Goal: Check status: Check status

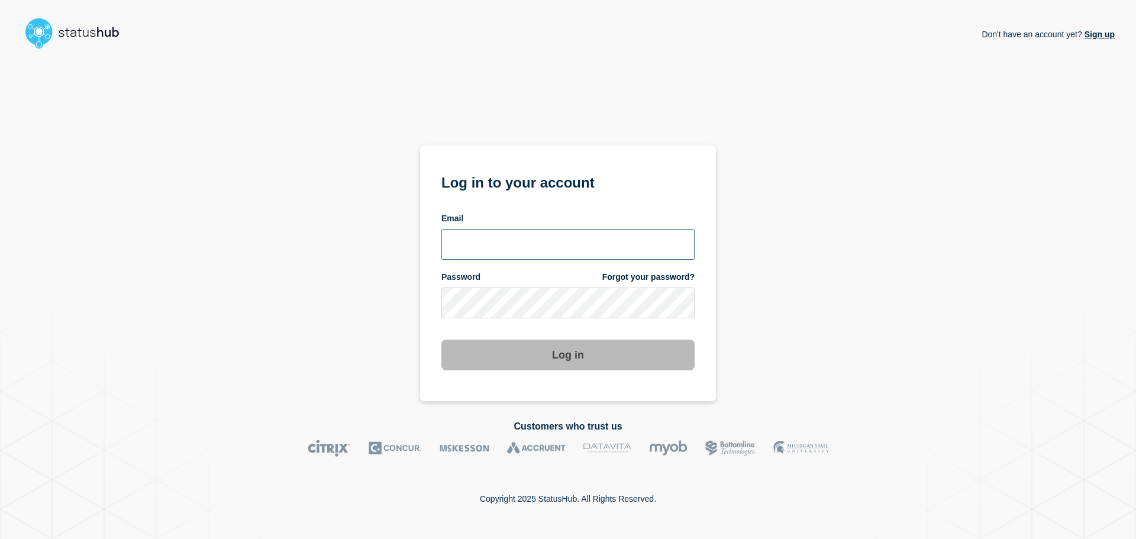
type input "[PERSON_NAME][EMAIL_ADDRESS][DOMAIN_NAME]"
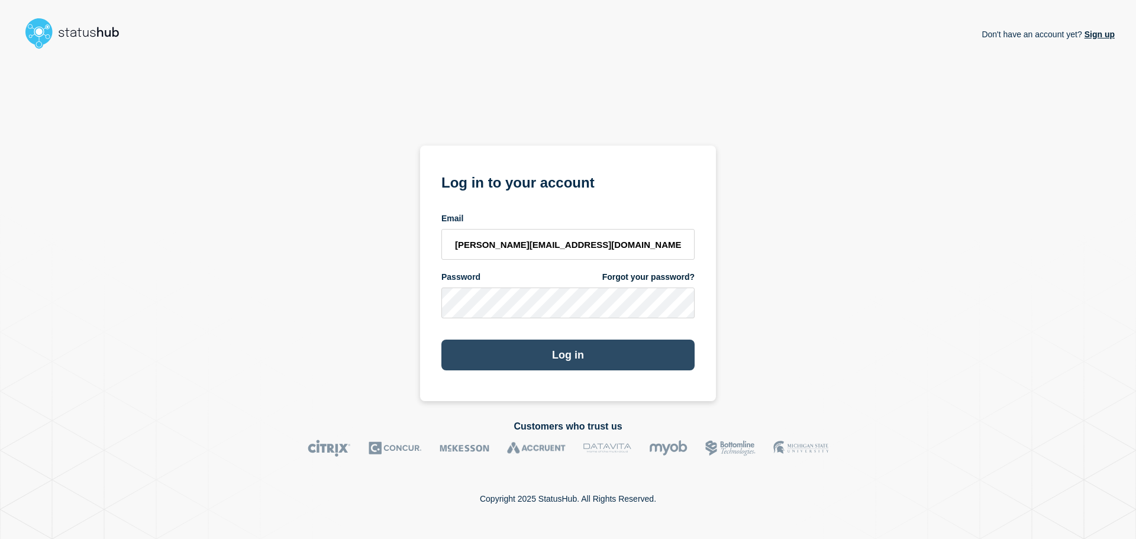
click at [536, 366] on button "Log in" at bounding box center [567, 355] width 253 height 31
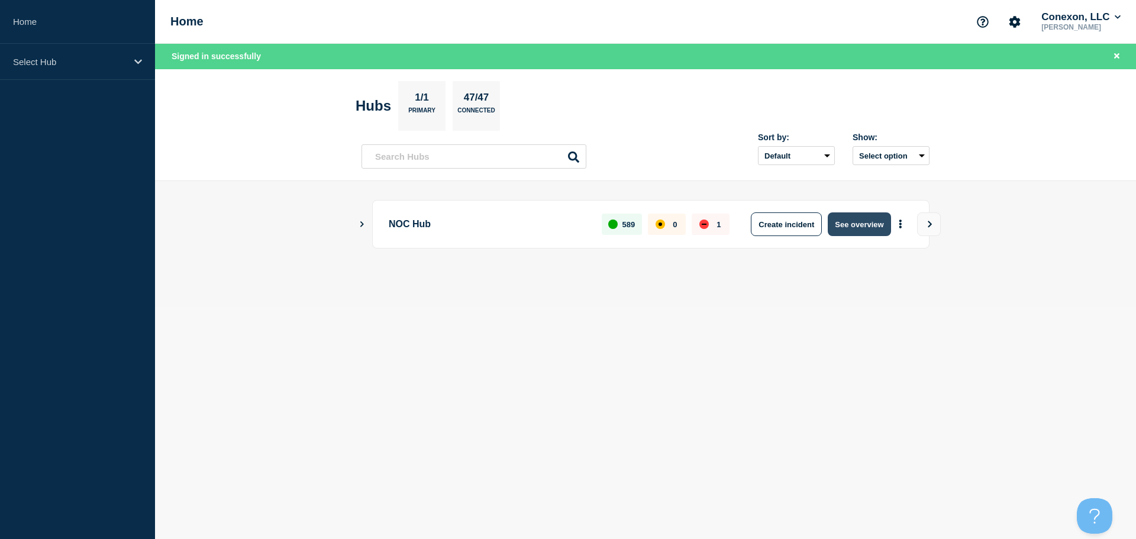
click at [858, 229] on button "See overview" at bounding box center [859, 224] width 63 height 24
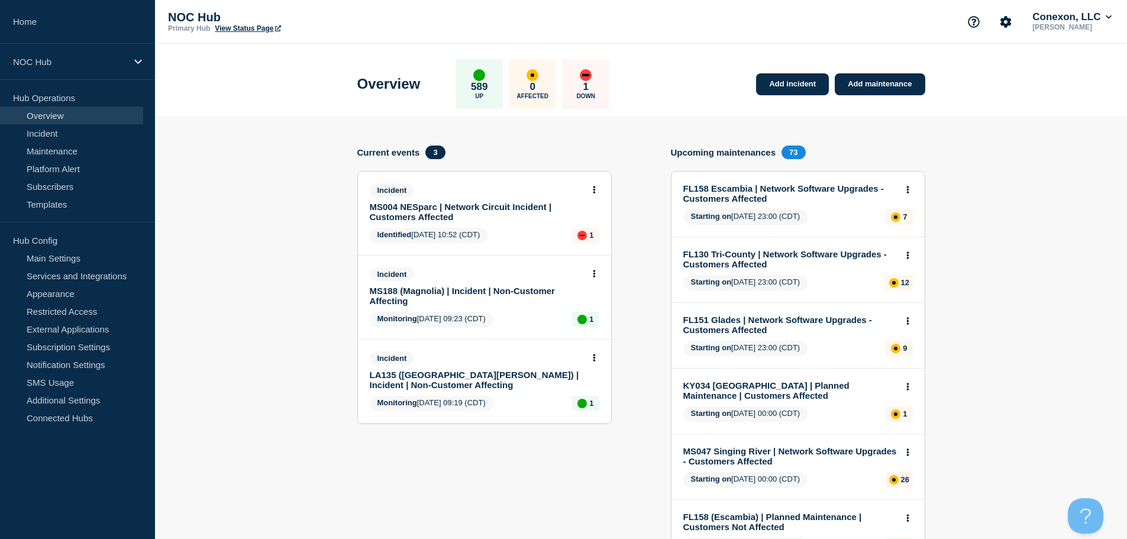
click at [595, 186] on icon at bounding box center [594, 190] width 3 height 8
click at [602, 218] on link "View incident" at bounding box center [589, 218] width 49 height 9
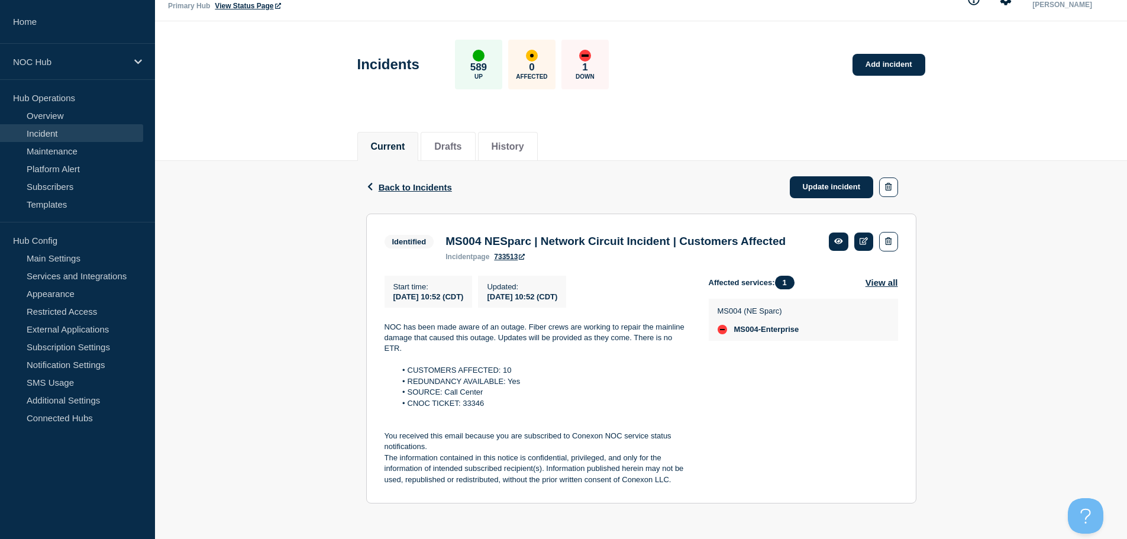
scroll to position [43, 0]
drag, startPoint x: 486, startPoint y: 407, endPoint x: 463, endPoint y: 405, distance: 23.1
click at [463, 405] on li "CNOC TICKET: 33346" at bounding box center [543, 403] width 294 height 11
drag, startPoint x: 477, startPoint y: 395, endPoint x: 503, endPoint y: 414, distance: 31.7
click at [503, 414] on p at bounding box center [536, 414] width 305 height 11
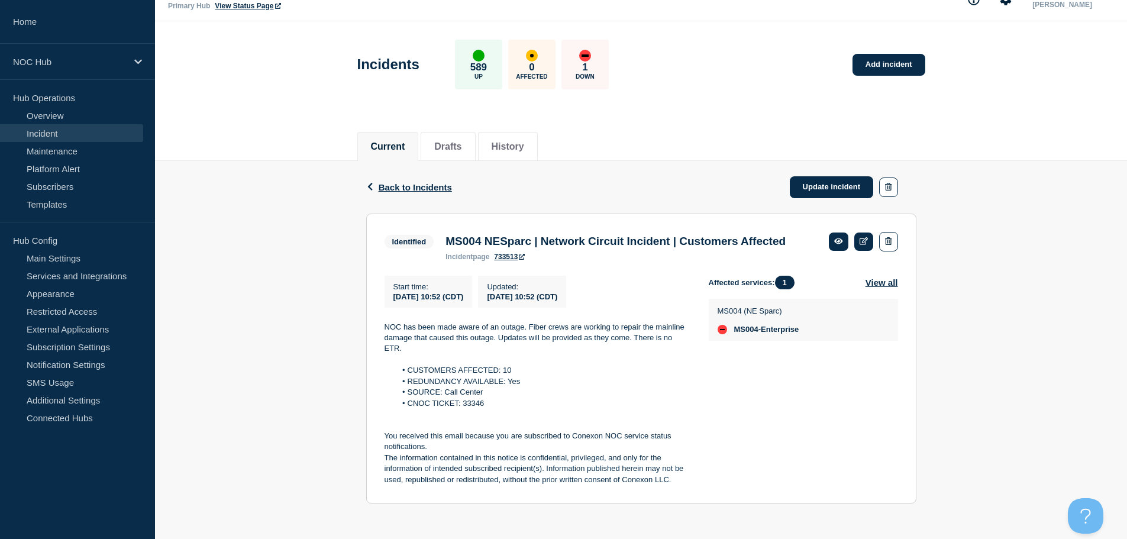
drag, startPoint x: 501, startPoint y: 411, endPoint x: 467, endPoint y: 409, distance: 34.4
click at [467, 409] on p at bounding box center [536, 414] width 305 height 11
drag, startPoint x: 489, startPoint y: 406, endPoint x: 462, endPoint y: 406, distance: 27.2
click at [462, 406] on li "CNOC TICKET: 33346" at bounding box center [543, 403] width 294 height 11
drag, startPoint x: 463, startPoint y: 406, endPoint x: 499, endPoint y: 244, distance: 165.6
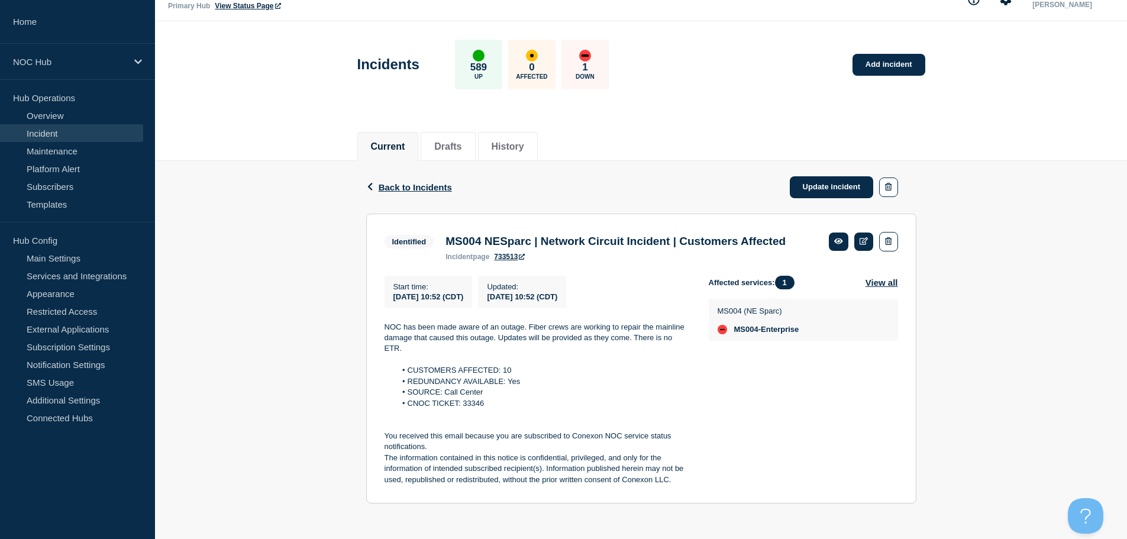
click at [499, 244] on h3 "MS004 NESparc | Network Circuit Incident | Customers Affected" at bounding box center [615, 241] width 340 height 13
drag, startPoint x: 486, startPoint y: 402, endPoint x: 463, endPoint y: 403, distance: 23.7
click at [463, 403] on li "CNOC TICKET: 33346" at bounding box center [543, 403] width 294 height 11
copy li "33346"
